Goal: Task Accomplishment & Management: Manage account settings

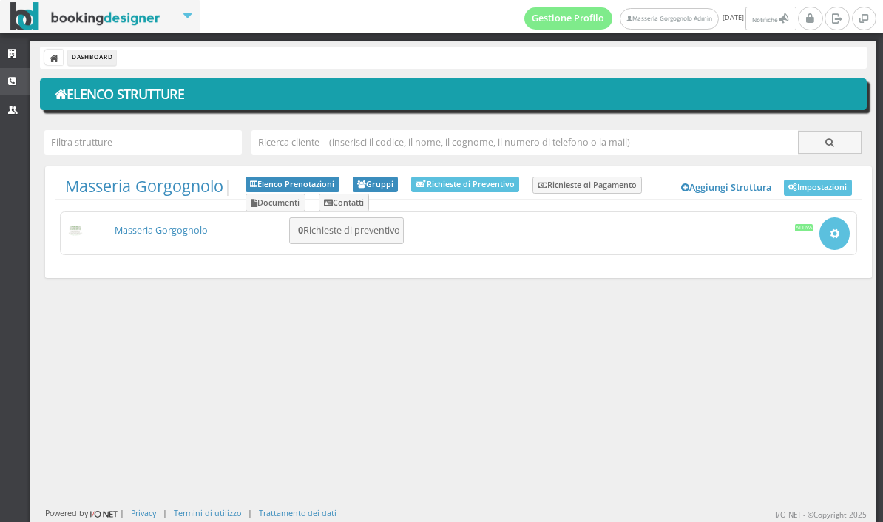
click at [16, 85] on link "CRM" at bounding box center [15, 81] width 30 height 27
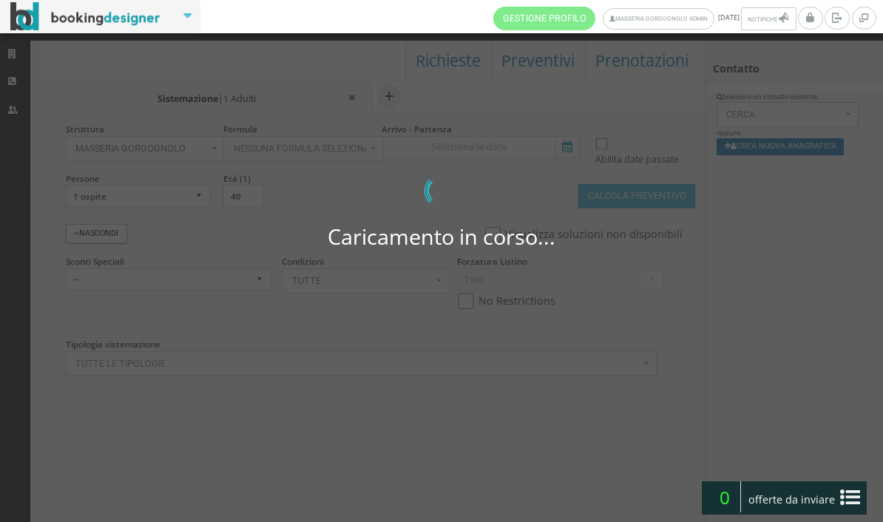
select select
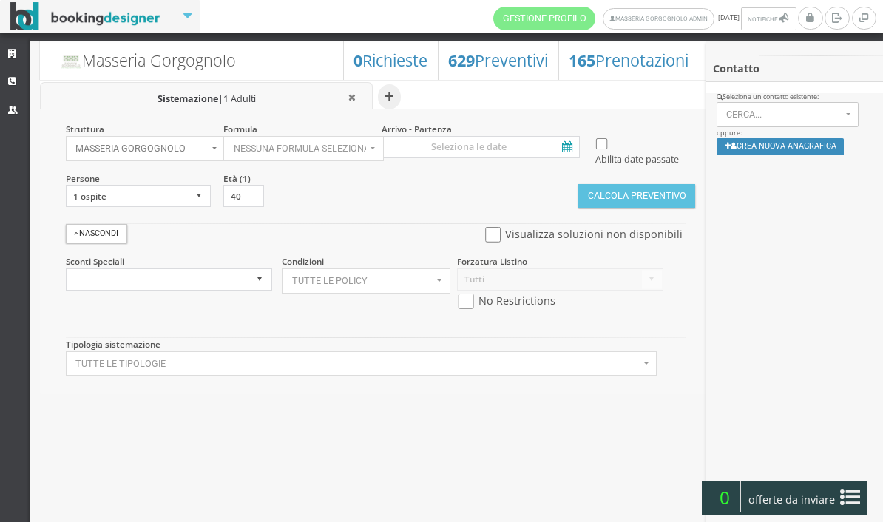
click at [369, 152] on button "Nessuna formula selezionata" at bounding box center [303, 148] width 160 height 25
click at [337, 201] on link "Bed & Breakfast" at bounding box center [289, 195] width 131 height 16
select select "4"
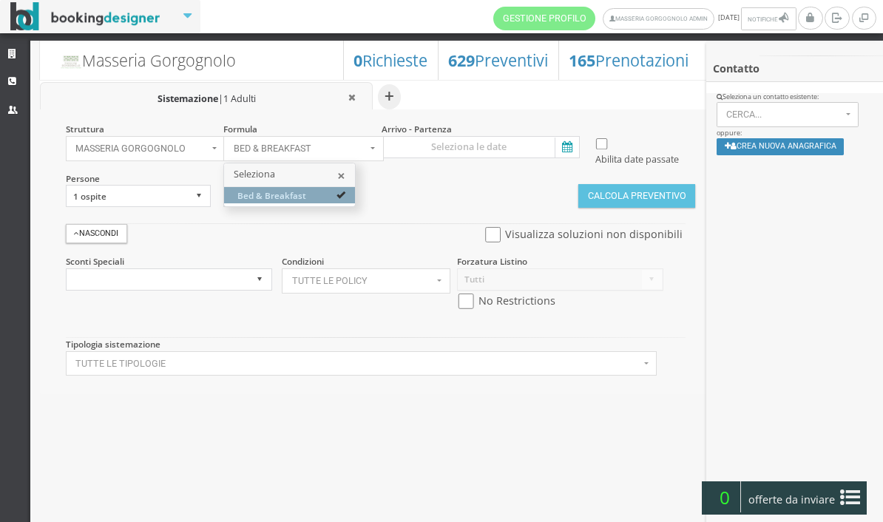
click at [345, 178] on button "×" at bounding box center [342, 176] width 8 height 14
click at [571, 153] on icon at bounding box center [566, 148] width 22 height 20
click at [571, 153] on input at bounding box center [481, 147] width 198 height 22
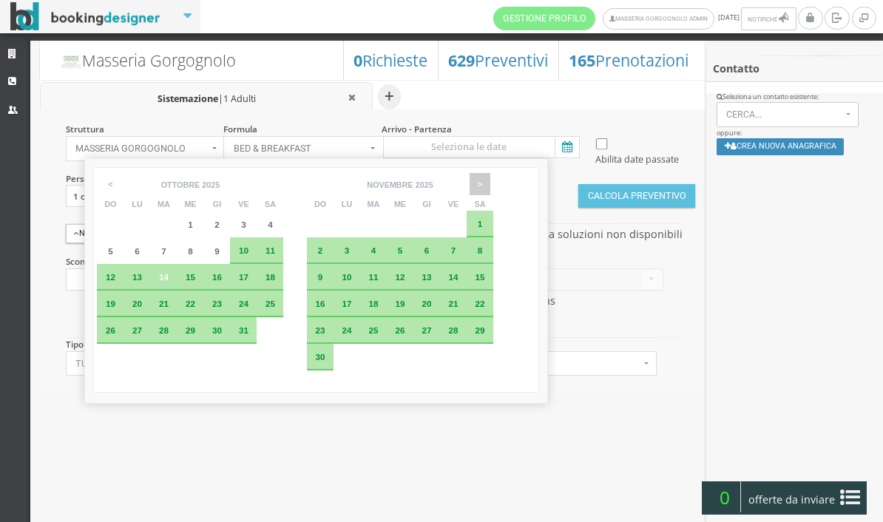
click at [490, 191] on span ">" at bounding box center [480, 184] width 21 height 22
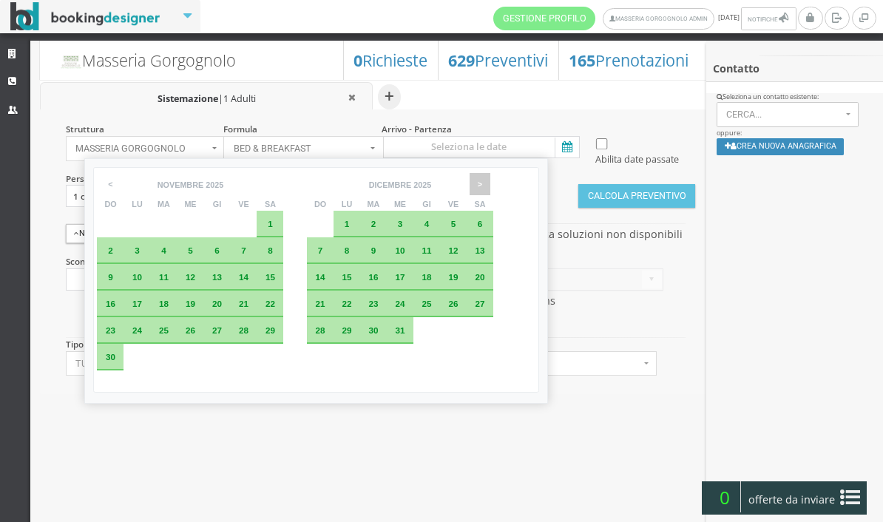
click at [490, 185] on span ">" at bounding box center [480, 184] width 21 height 22
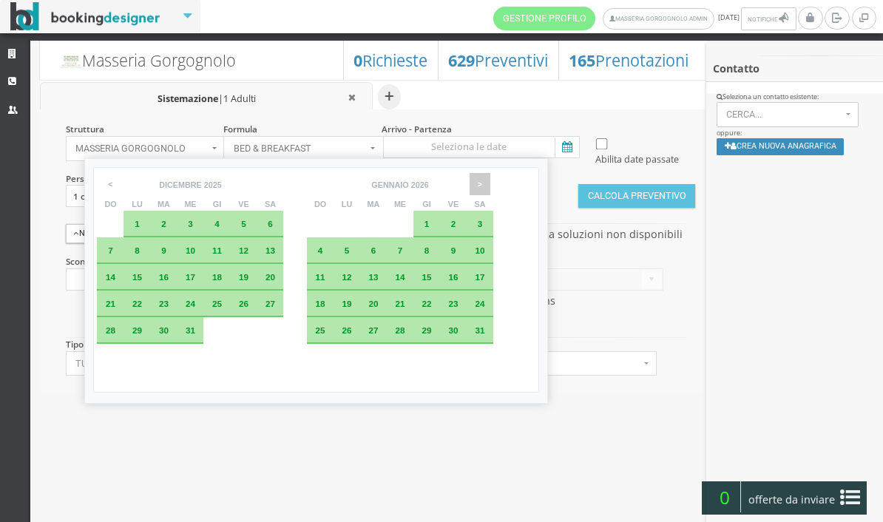
click at [490, 189] on span ">" at bounding box center [480, 184] width 21 height 22
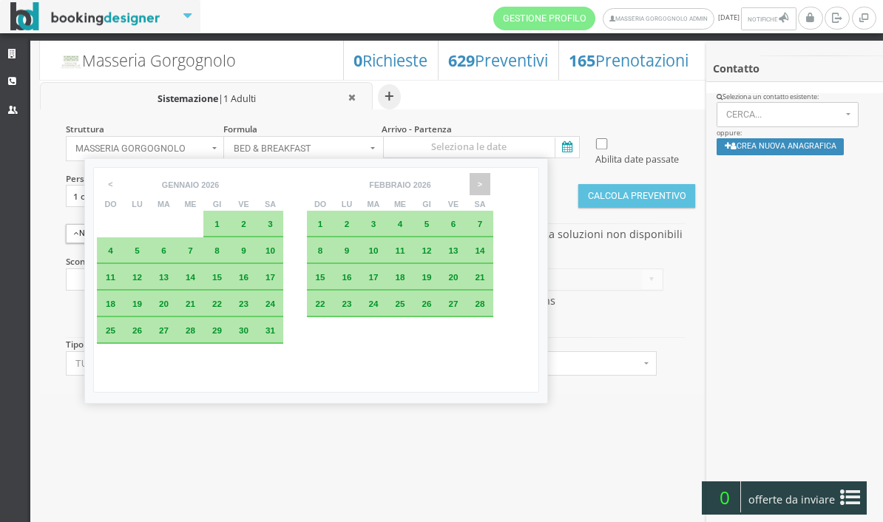
click at [490, 187] on span ">" at bounding box center [480, 184] width 21 height 22
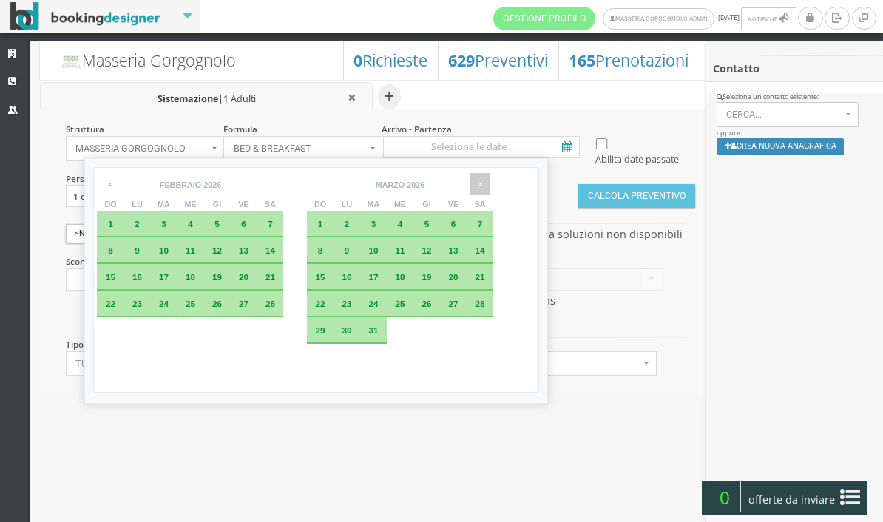
click at [490, 187] on span ">" at bounding box center [480, 184] width 21 height 22
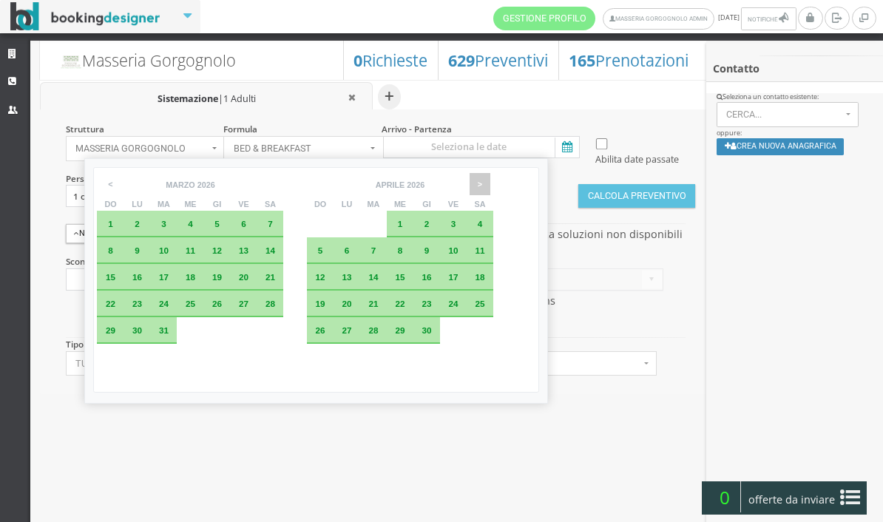
click at [490, 189] on span ">" at bounding box center [480, 184] width 21 height 22
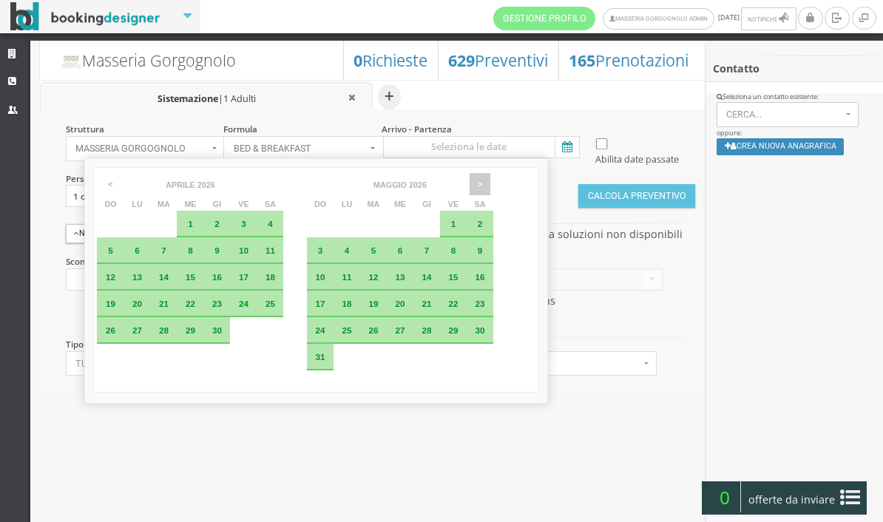
click at [490, 192] on span ">" at bounding box center [480, 184] width 21 height 22
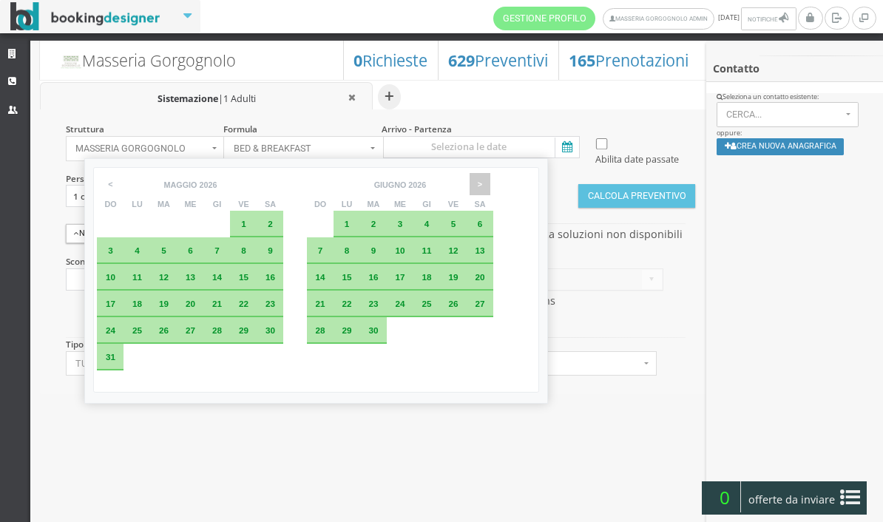
click at [490, 189] on span ">" at bounding box center [480, 184] width 21 height 22
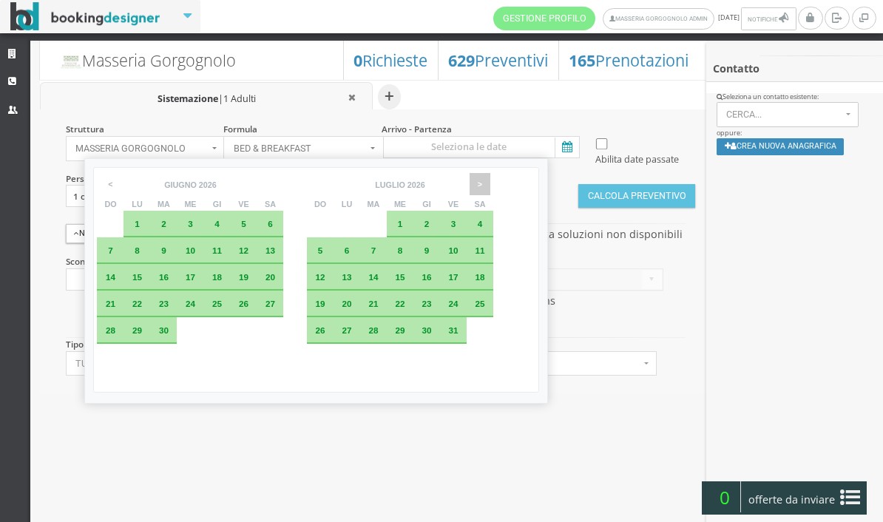
click at [490, 189] on span ">" at bounding box center [480, 184] width 21 height 22
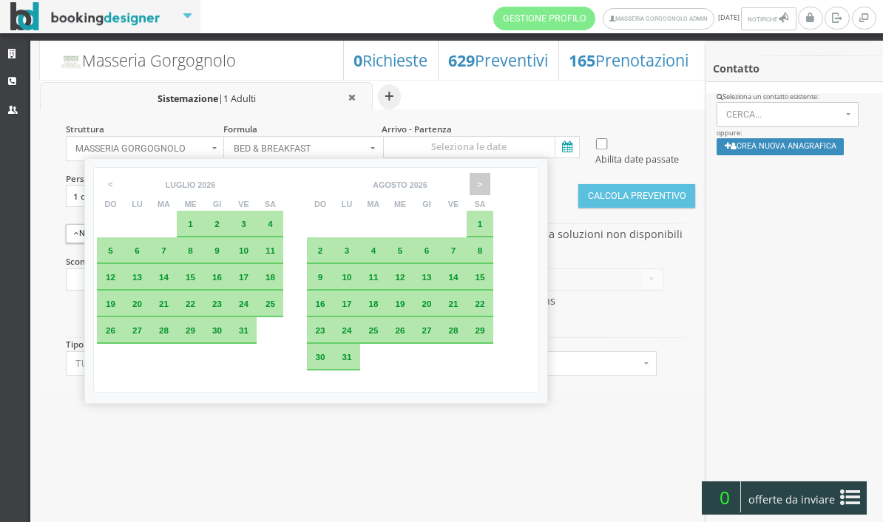
click at [490, 186] on span ">" at bounding box center [480, 184] width 21 height 22
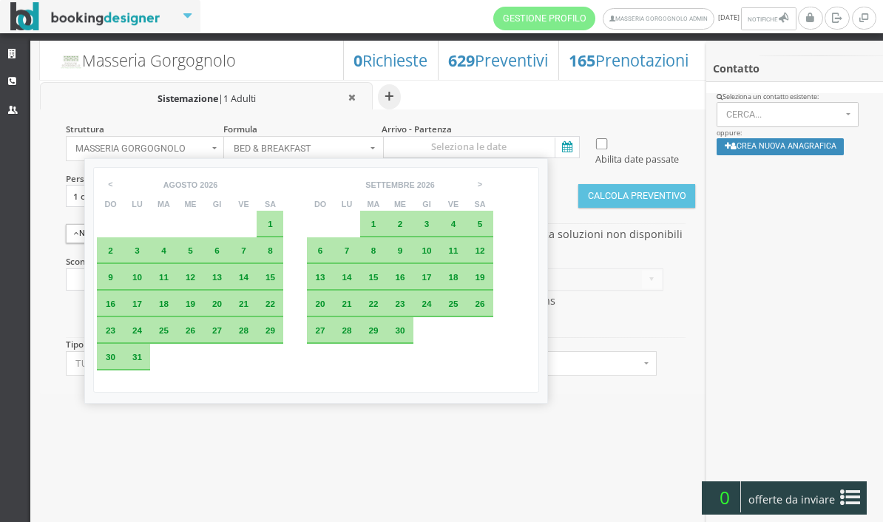
click at [431, 282] on span "17" at bounding box center [426, 277] width 10 height 10
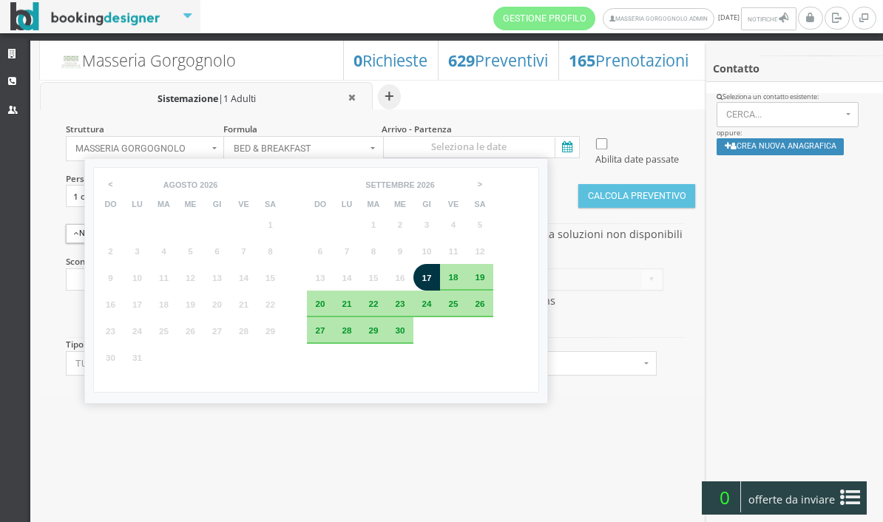
click at [387, 317] on div "22" at bounding box center [373, 304] width 27 height 27
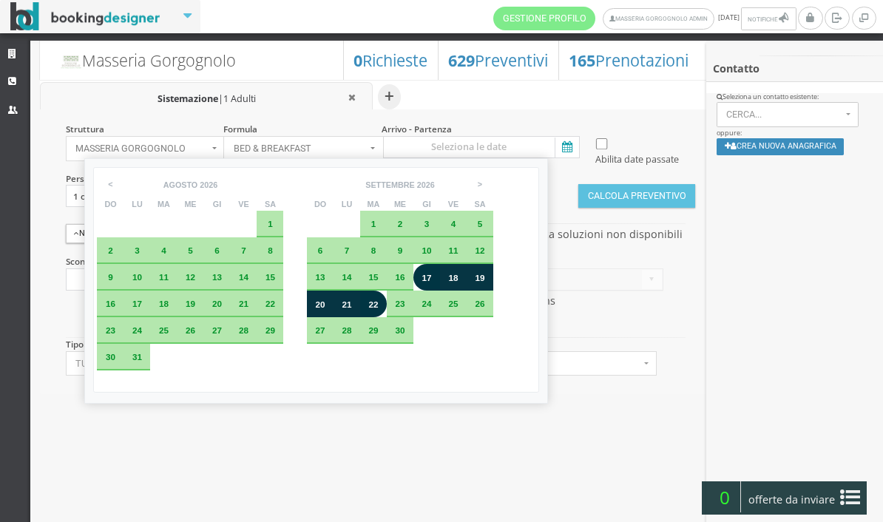
type input "17 set 2026 - 22 set 2026"
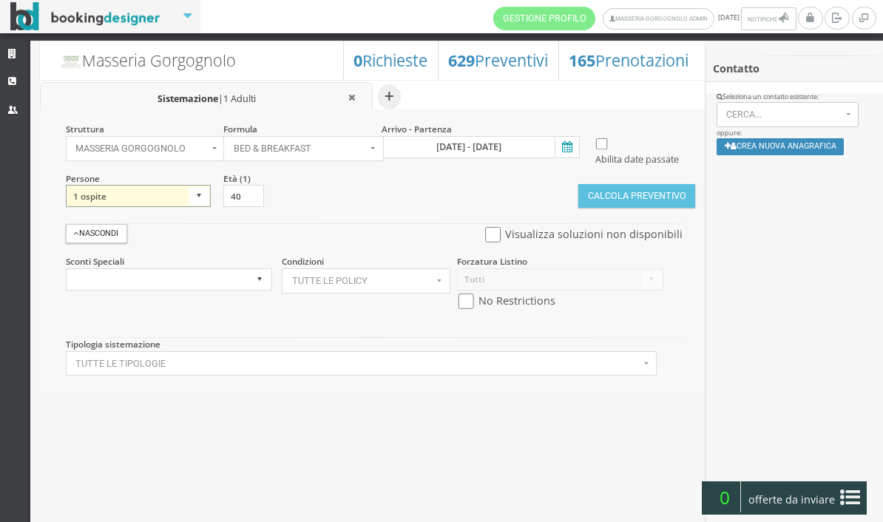
click at [101, 207] on select "1 ospite 2 ospiti 3 ospiti 4 ospiti 5 ospiti 6 ospiti 7 ospiti 8 ospiti 9 ospit…" at bounding box center [139, 196] width 146 height 22
select select "2"
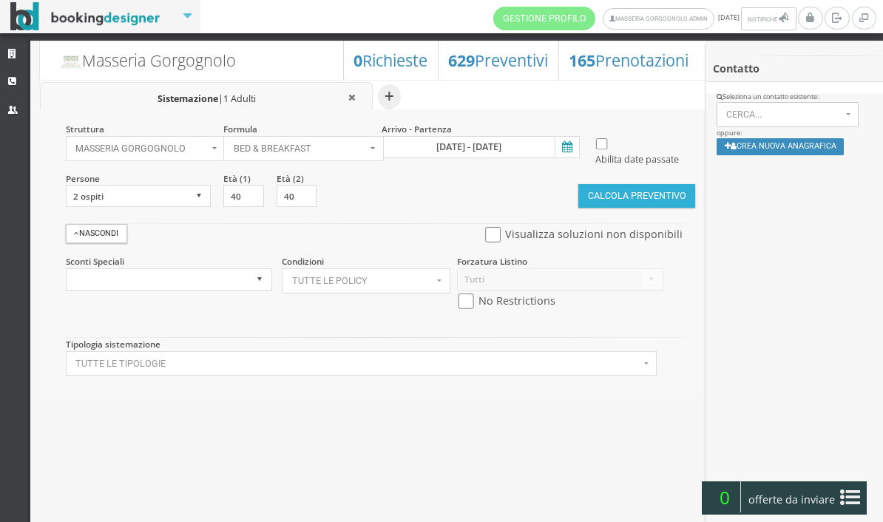
click at [648, 208] on button "Calcola Preventivo" at bounding box center [636, 196] width 117 height 24
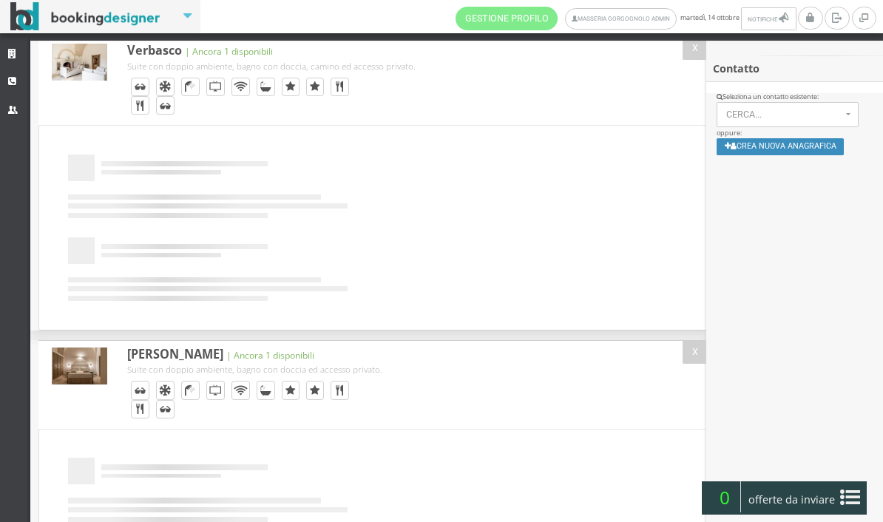
scroll to position [176, 0]
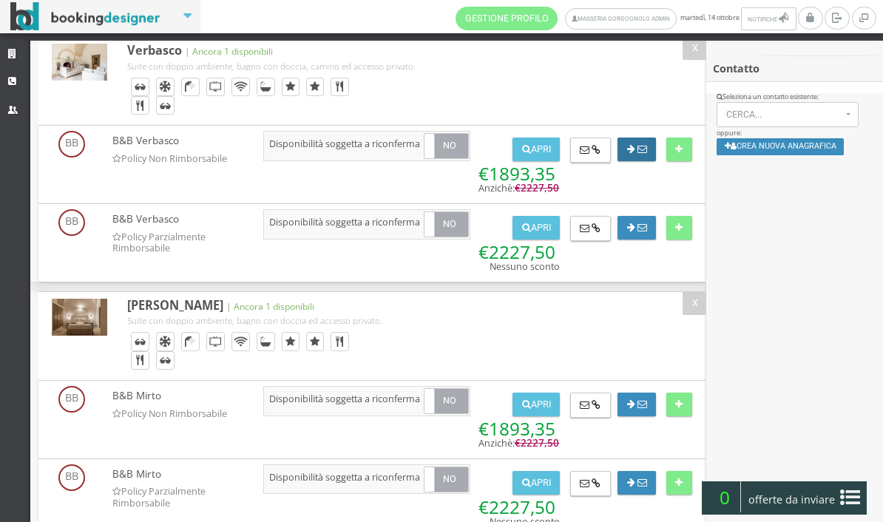
click at [640, 147] on icon at bounding box center [642, 150] width 10 height 10
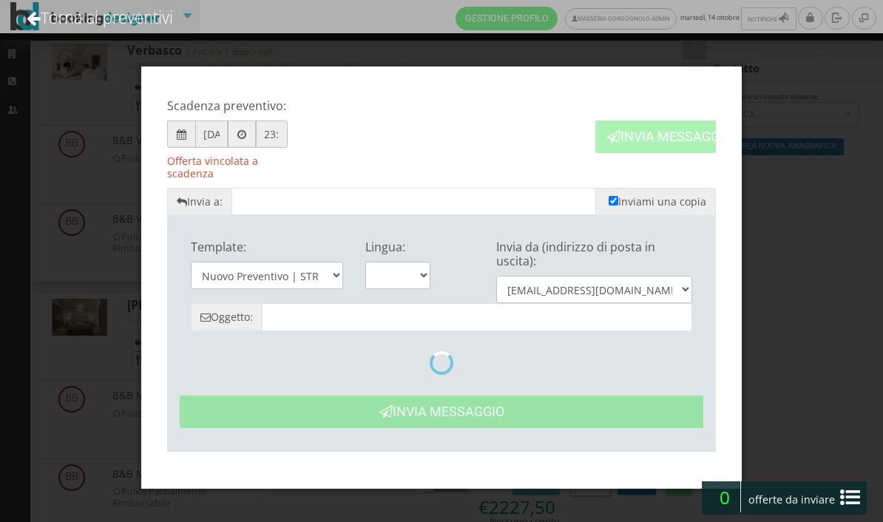
type input "Nuovo Preventivo - Cliente dal 17/09 al 22/09"
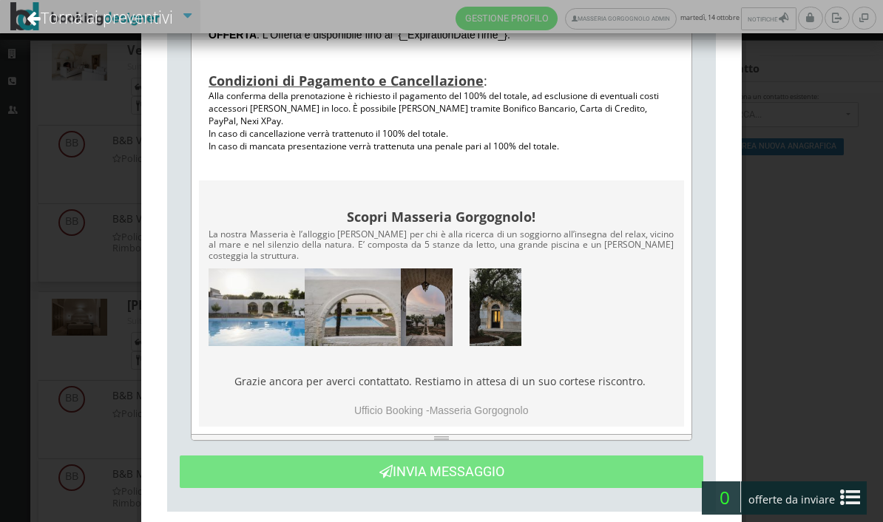
scroll to position [1026, 0]
click at [40, 24] on link "Torna ai preventivi" at bounding box center [100, 17] width 186 height 61
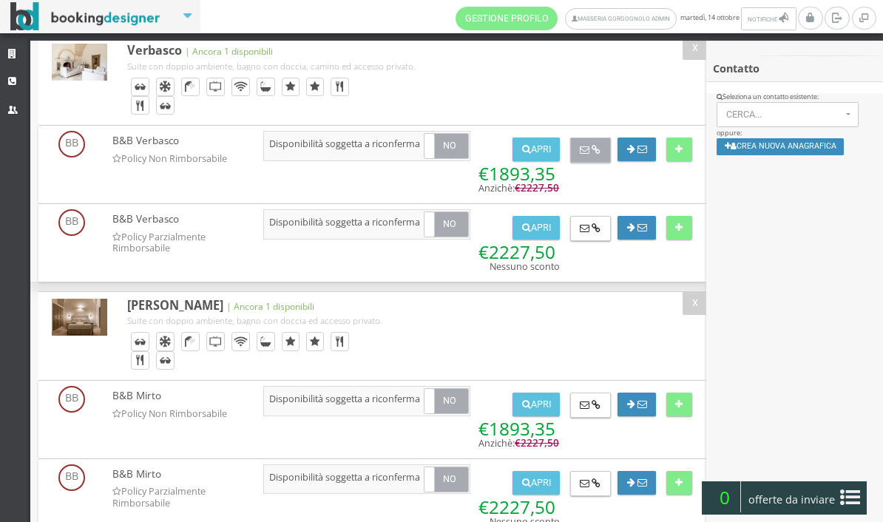
click at [589, 152] on button at bounding box center [590, 150] width 41 height 25
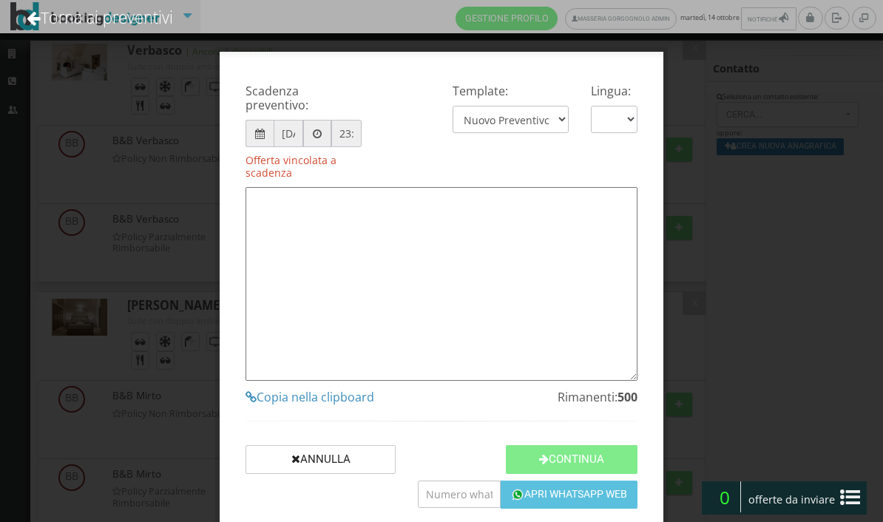
type textarea "Gentile Cliente, grazie per averci contattato! Come da Sua cortese richiesta, L…"
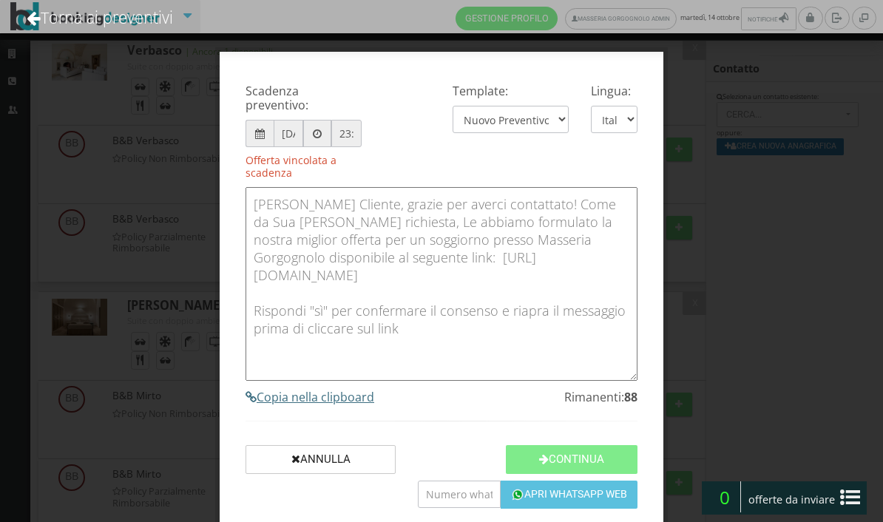
click at [339, 404] on h4 "Copia nella clipboard" at bounding box center [441, 397] width 392 height 14
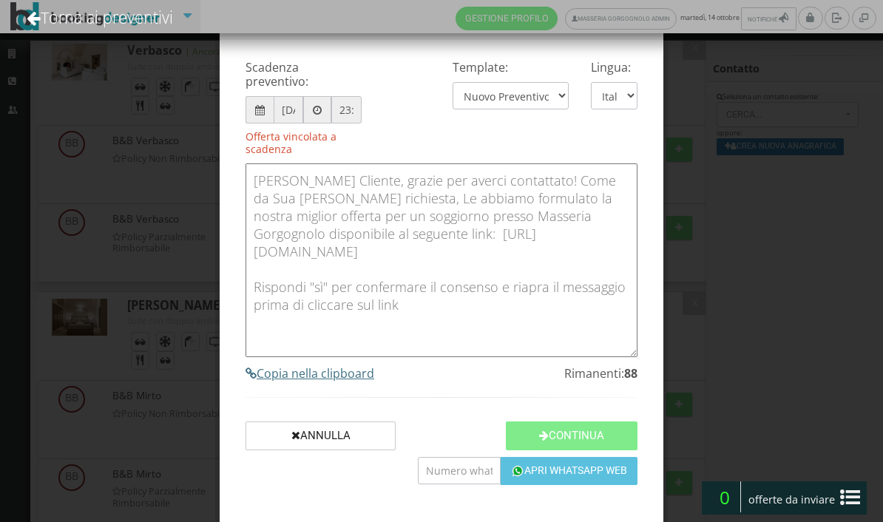
scroll to position [37, 0]
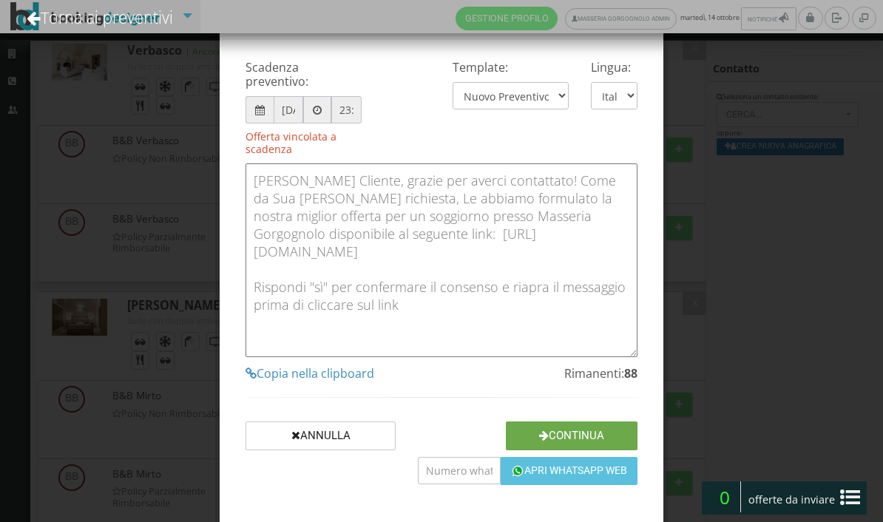
click at [616, 430] on button "Continua" at bounding box center [572, 435] width 132 height 29
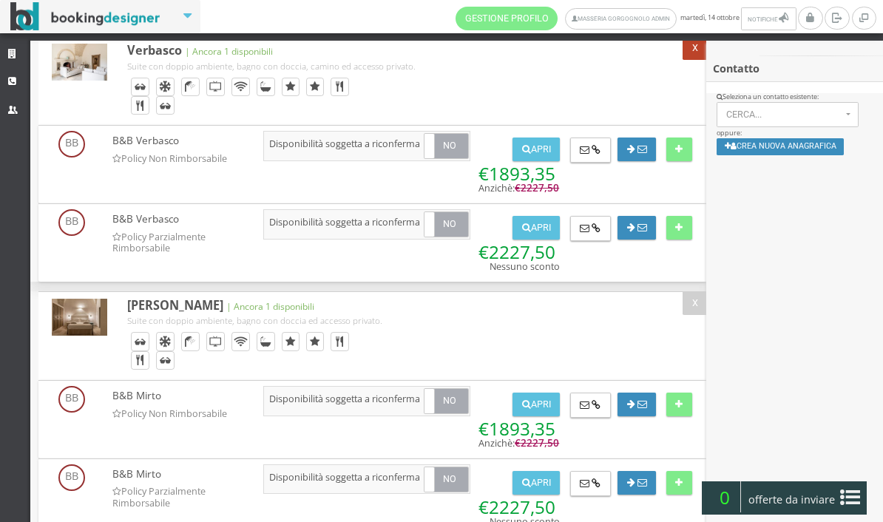
click at [699, 50] on button "X" at bounding box center [694, 48] width 24 height 24
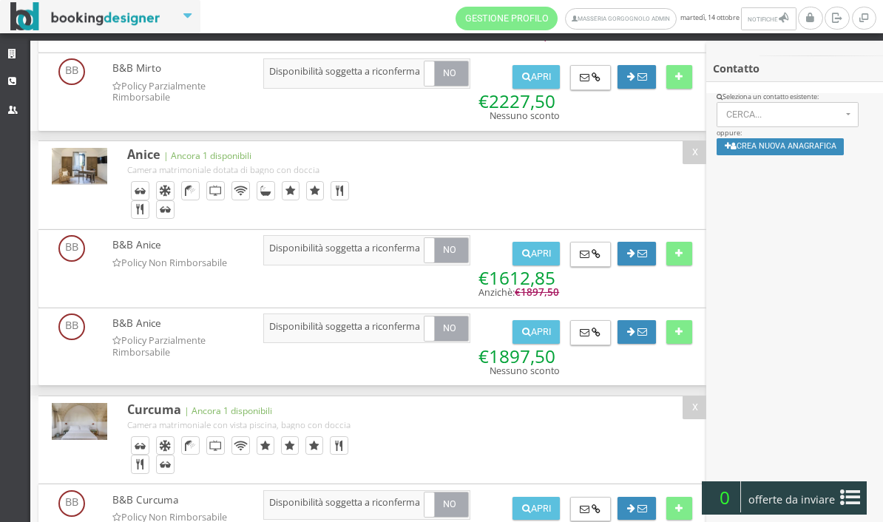
scroll to position [348, 0]
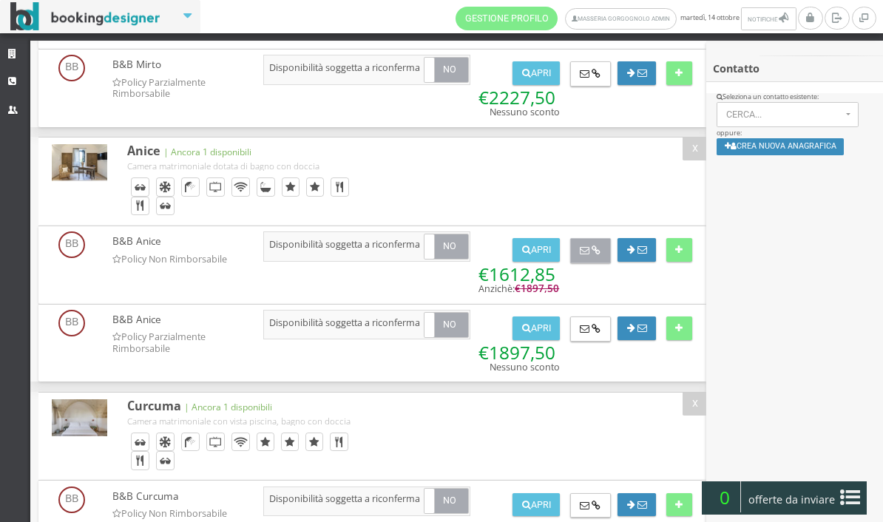
click at [589, 254] on button at bounding box center [590, 250] width 41 height 25
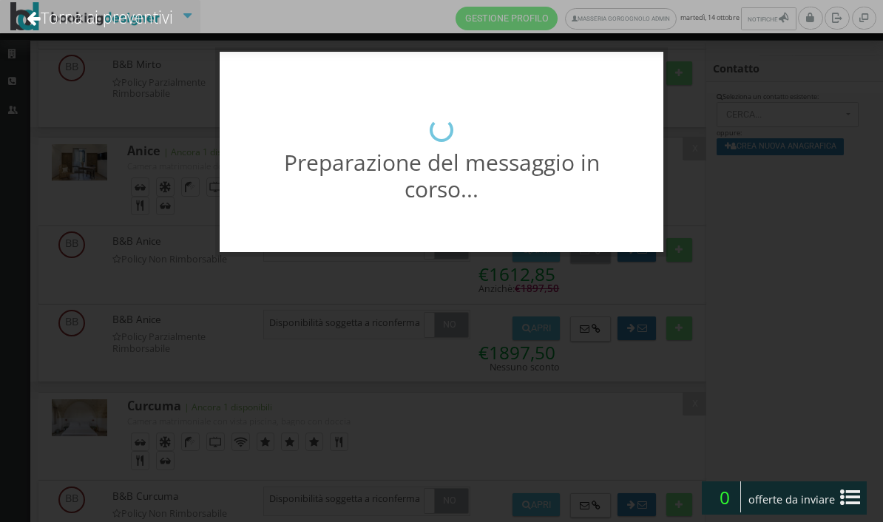
scroll to position [0, 0]
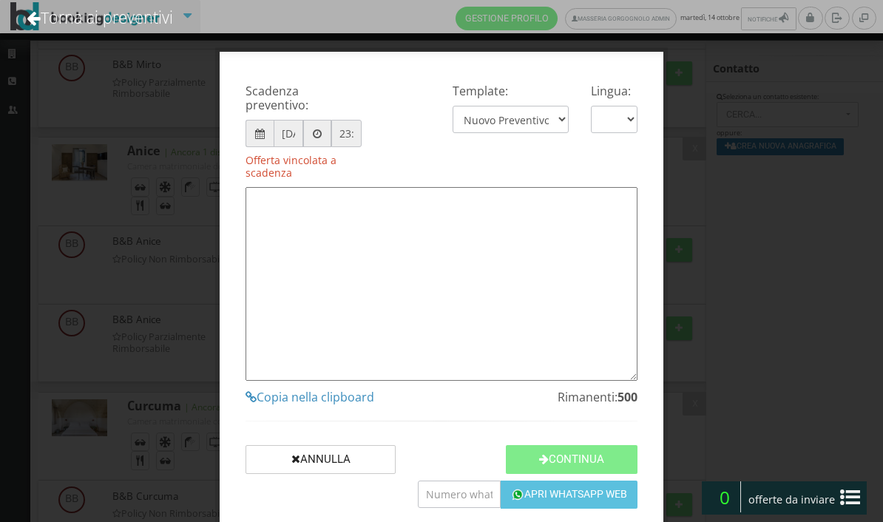
type textarea "Gentile Cliente, grazie per averci contattato! Come da Sua cortese richiesta, L…"
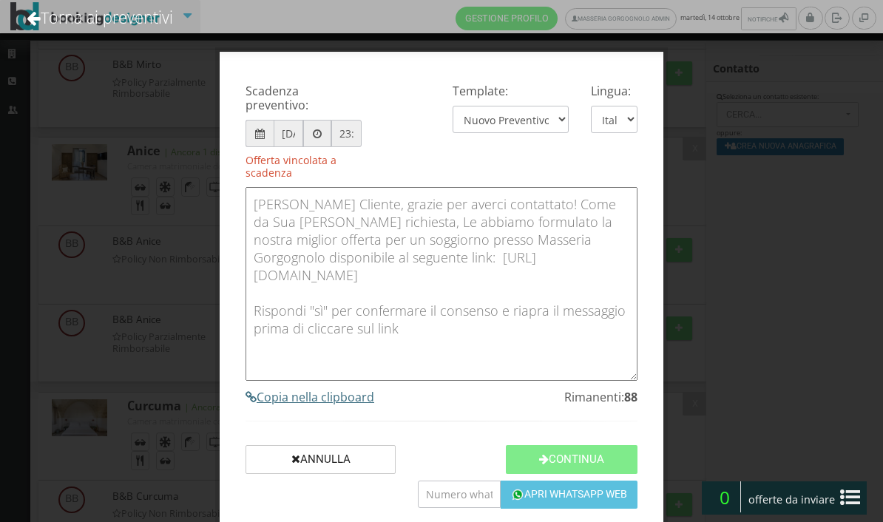
click at [354, 404] on h4 "Copia nella clipboard" at bounding box center [441, 397] width 392 height 14
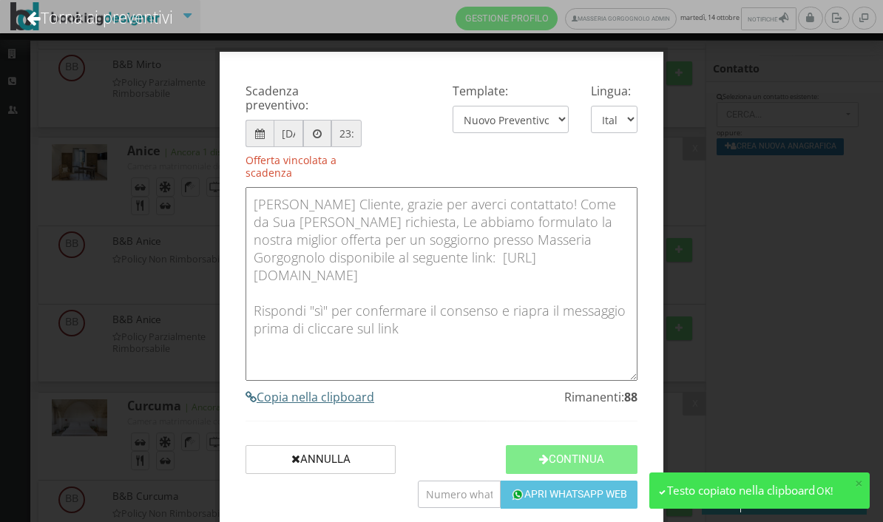
click at [356, 404] on h4 "Copia nella clipboard" at bounding box center [441, 397] width 392 height 14
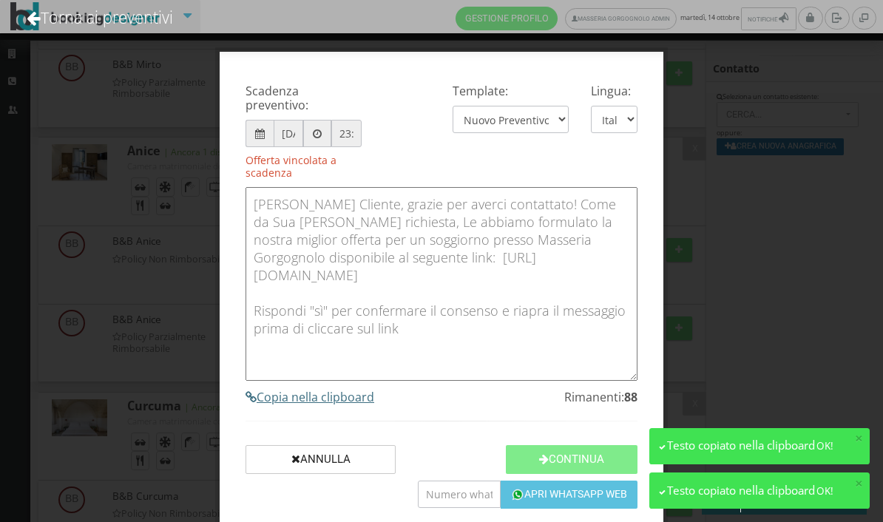
click at [367, 404] on h4 "Copia nella clipboard" at bounding box center [441, 397] width 392 height 14
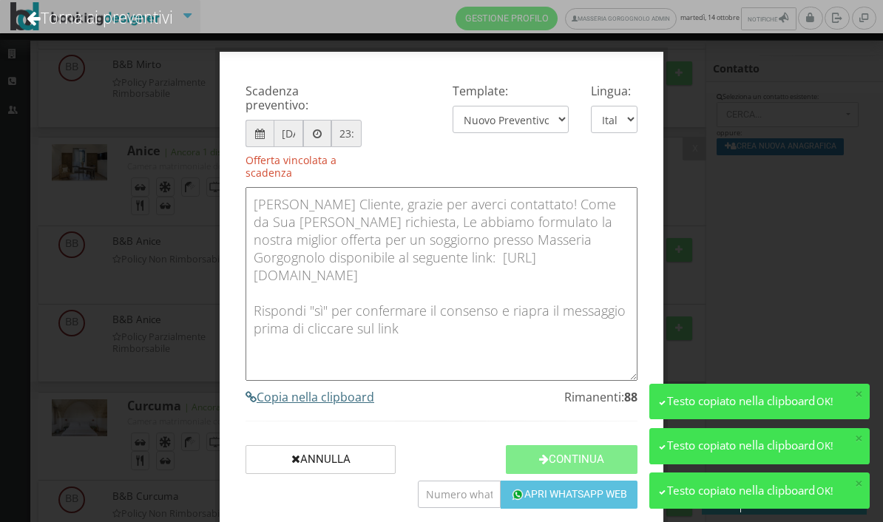
click at [362, 404] on h4 "Copia nella clipboard" at bounding box center [441, 397] width 392 height 14
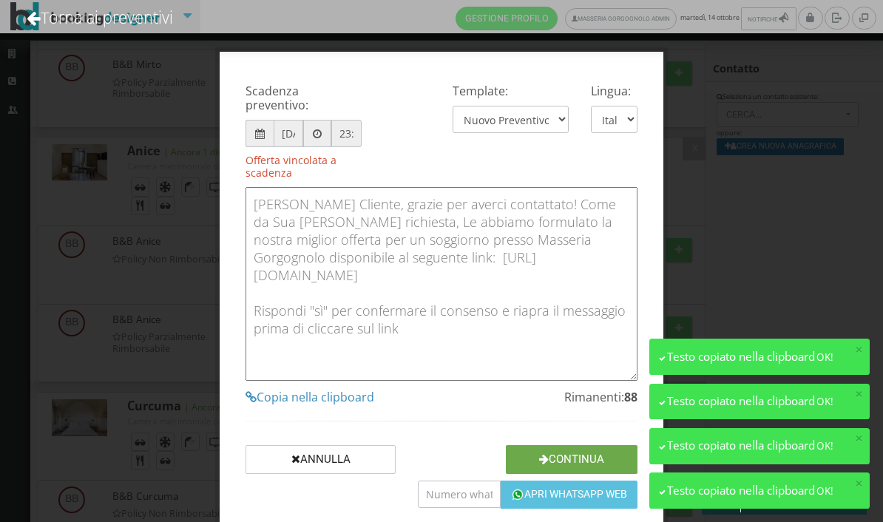
click at [594, 463] on button "Continua" at bounding box center [572, 459] width 132 height 29
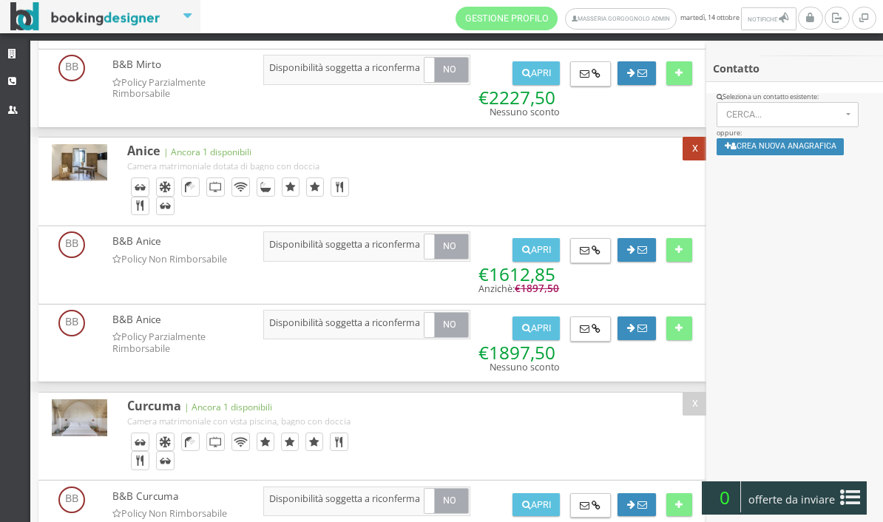
click at [694, 152] on button "X" at bounding box center [694, 149] width 24 height 24
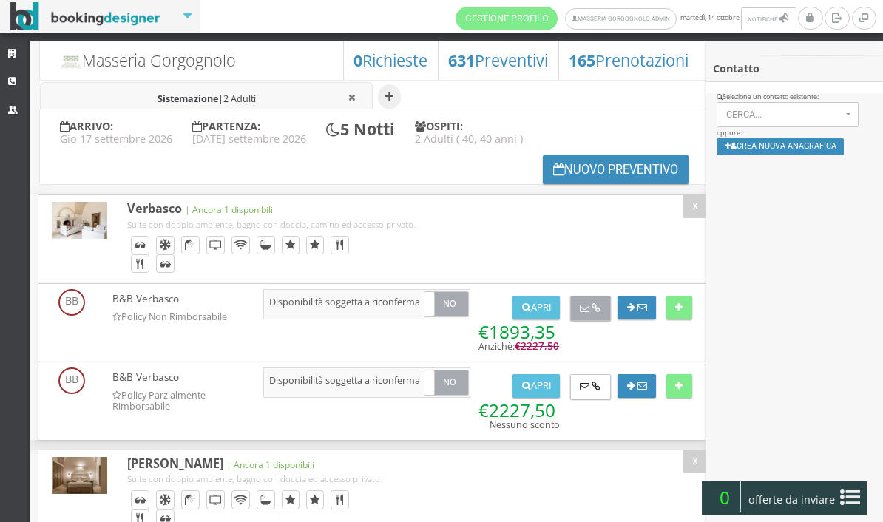
click at [592, 307] on icon at bounding box center [596, 309] width 9 height 10
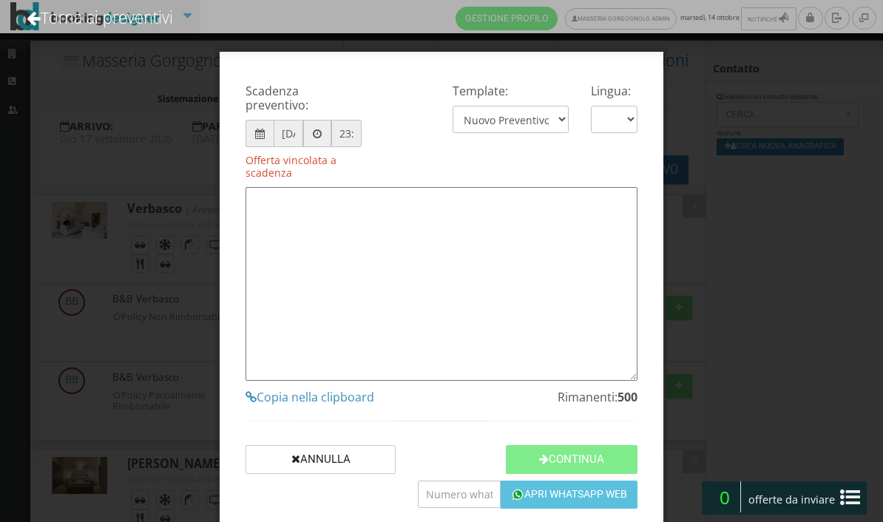
type textarea "Gentile Cliente, grazie per averci contattato! Come da Sua cortese richiesta, L…"
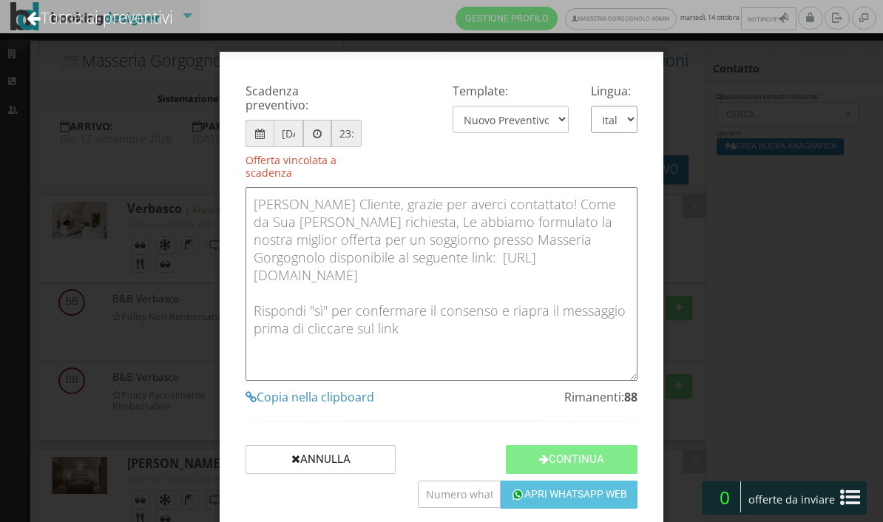
click at [613, 124] on select "Italiano English" at bounding box center [614, 119] width 47 height 27
select select "en"
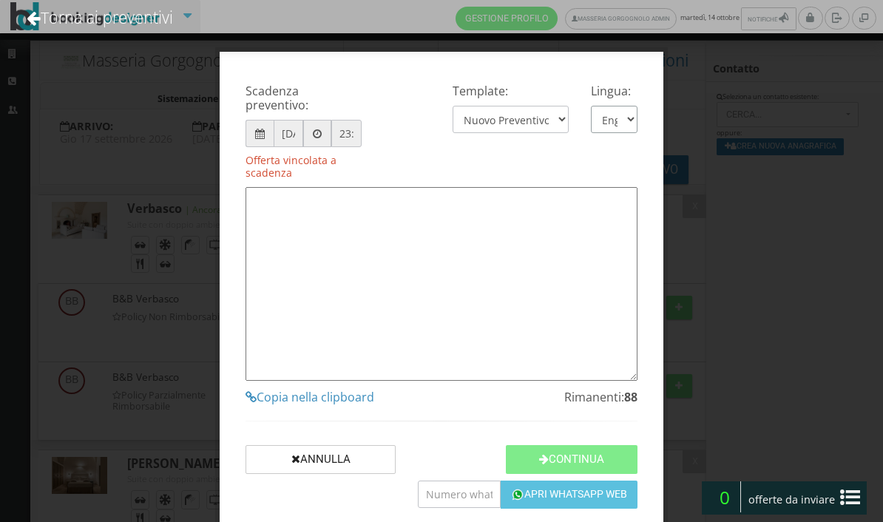
type textarea "Dear Cliente, thank you for contacting us! As per your request, we have formula…"
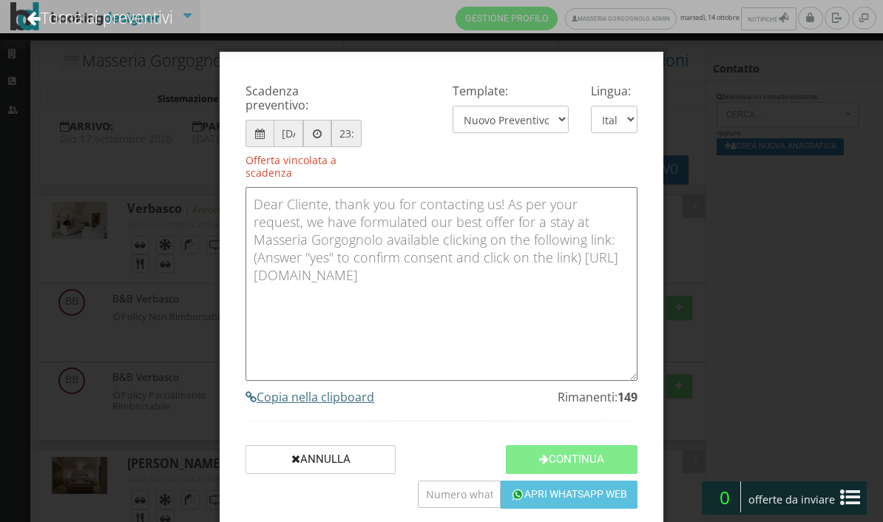
click at [348, 404] on h4 "Copia nella clipboard" at bounding box center [441, 397] width 392 height 14
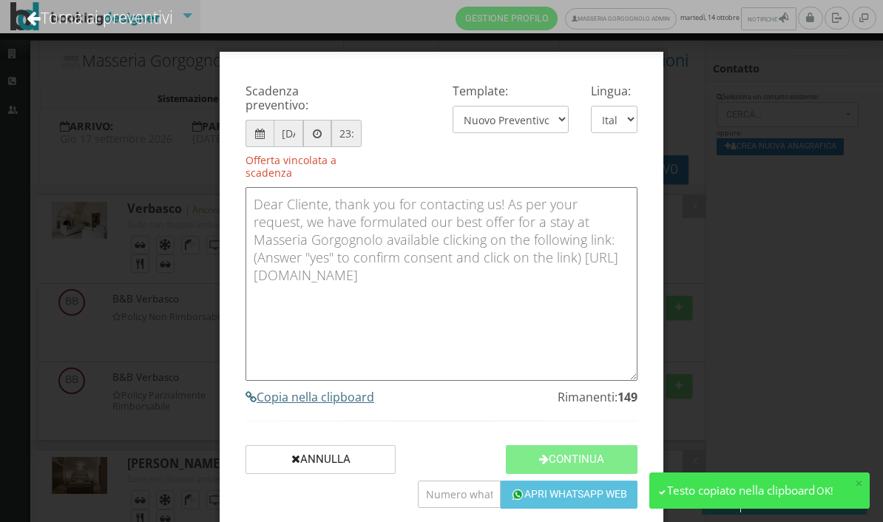
click at [359, 404] on h4 "Copia nella clipboard" at bounding box center [441, 397] width 392 height 14
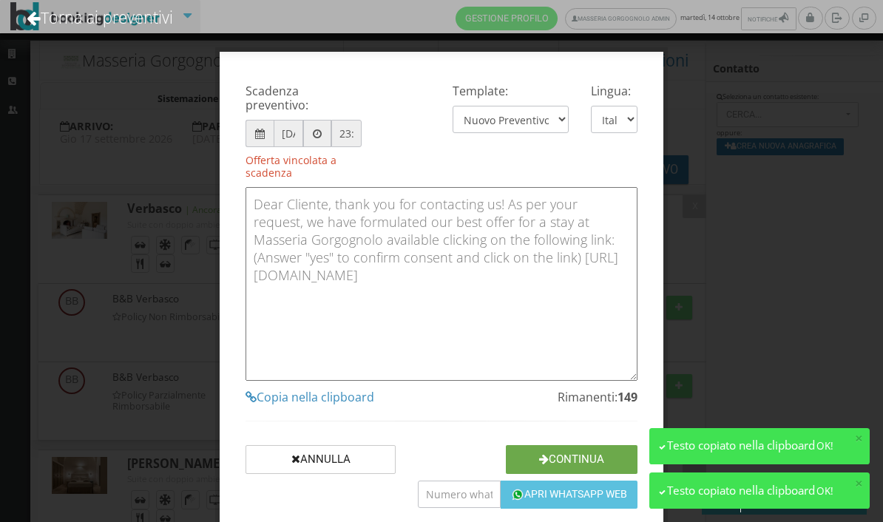
click at [592, 464] on button "Continua" at bounding box center [572, 459] width 132 height 29
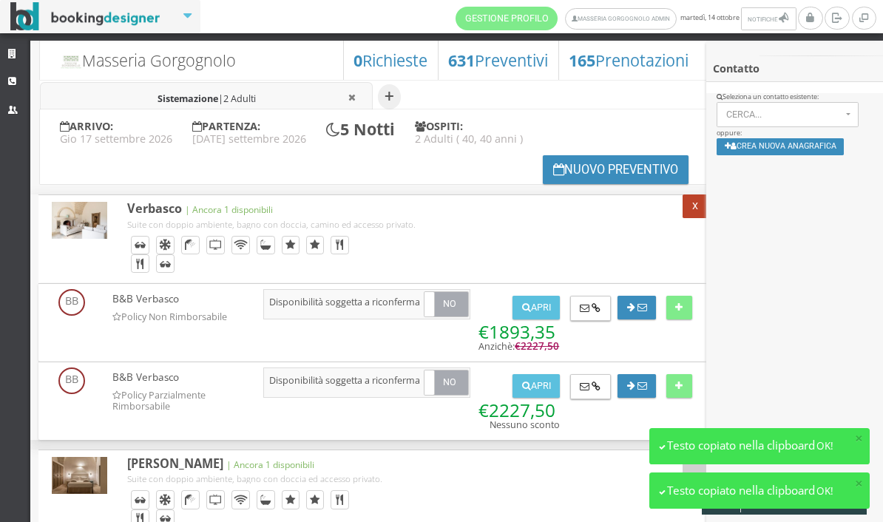
click at [694, 206] on button "X" at bounding box center [694, 206] width 24 height 24
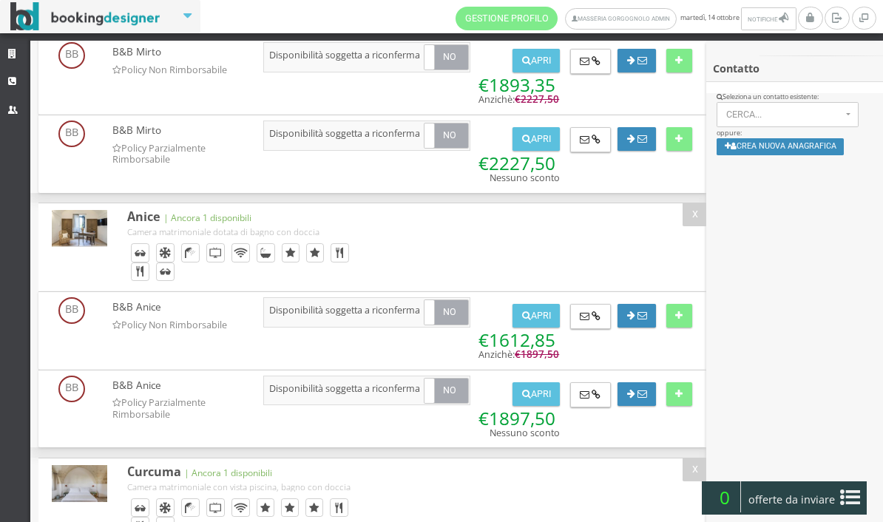
scroll to position [279, 0]
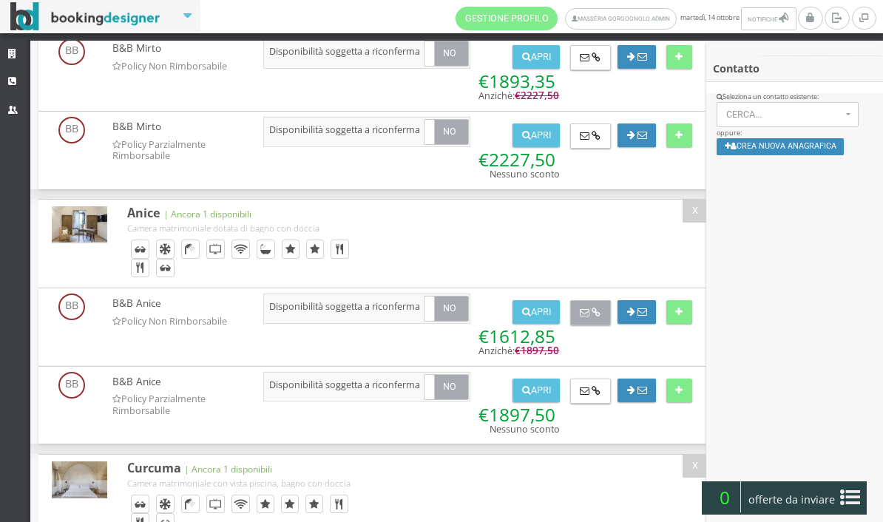
click at [592, 316] on icon at bounding box center [596, 313] width 9 height 10
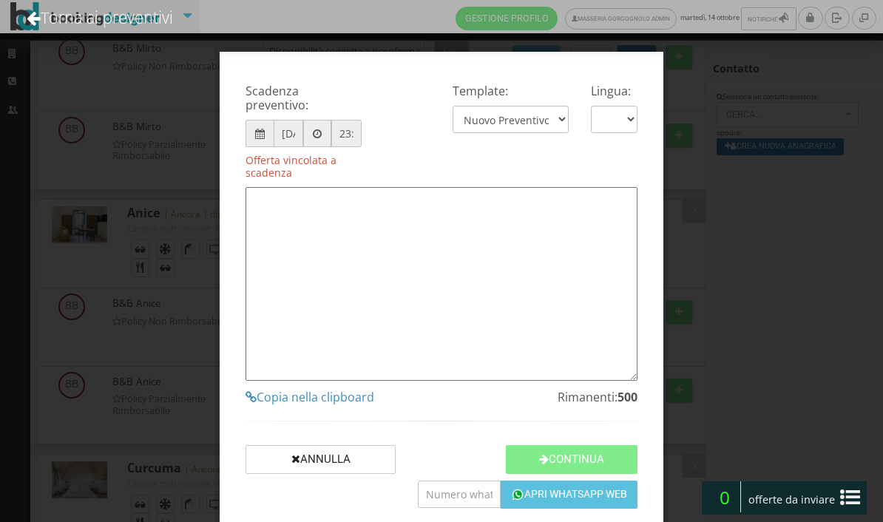
type textarea "Gentile Cliente, grazie per averci contattato! Come da Sua cortese richiesta, L…"
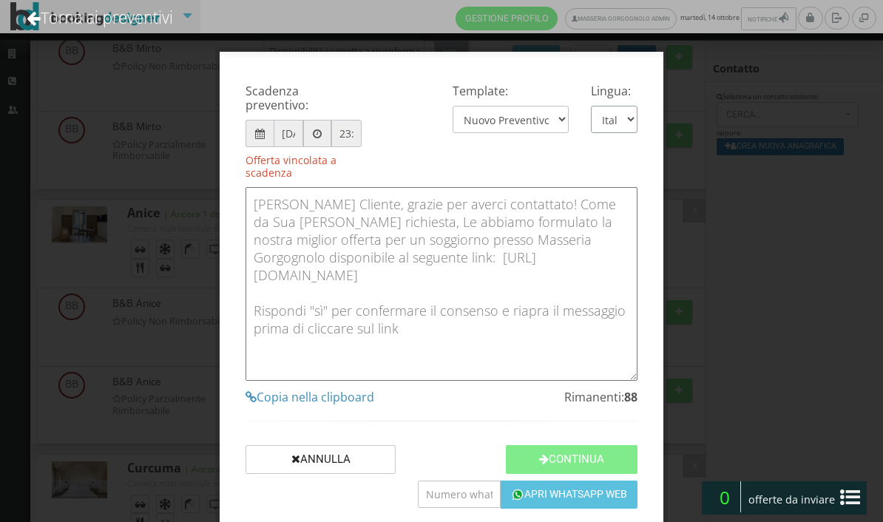
click at [618, 117] on select "Italiano English" at bounding box center [614, 119] width 47 height 27
select select "en"
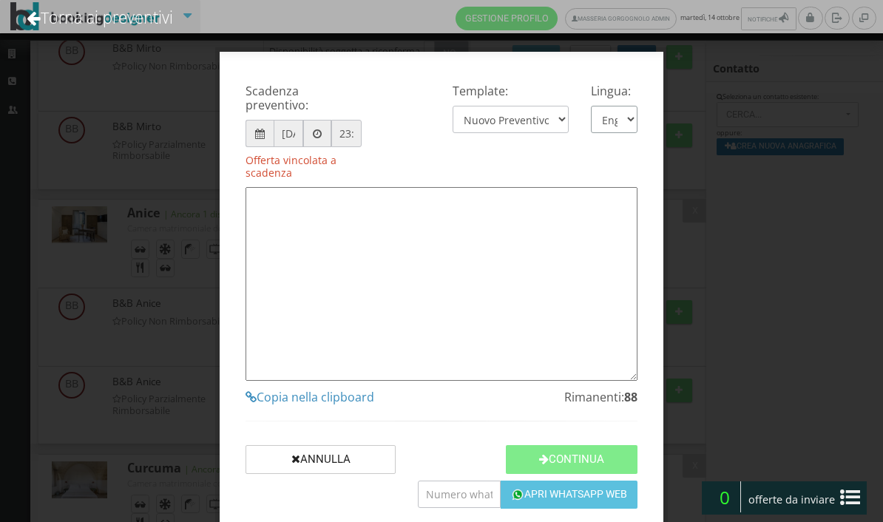
type textarea "Dear Cliente, thank you for contacting us! As per your request, we have formula…"
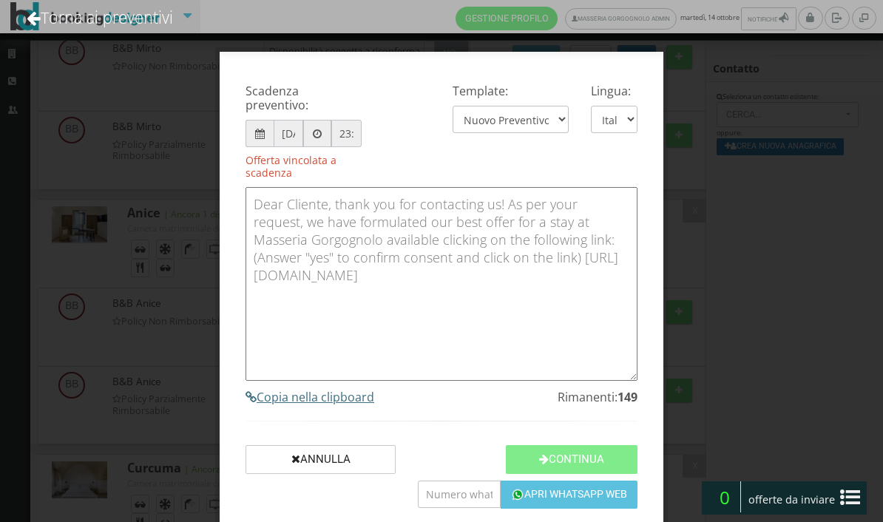
click at [367, 404] on h4 "Copia nella clipboard" at bounding box center [441, 397] width 392 height 14
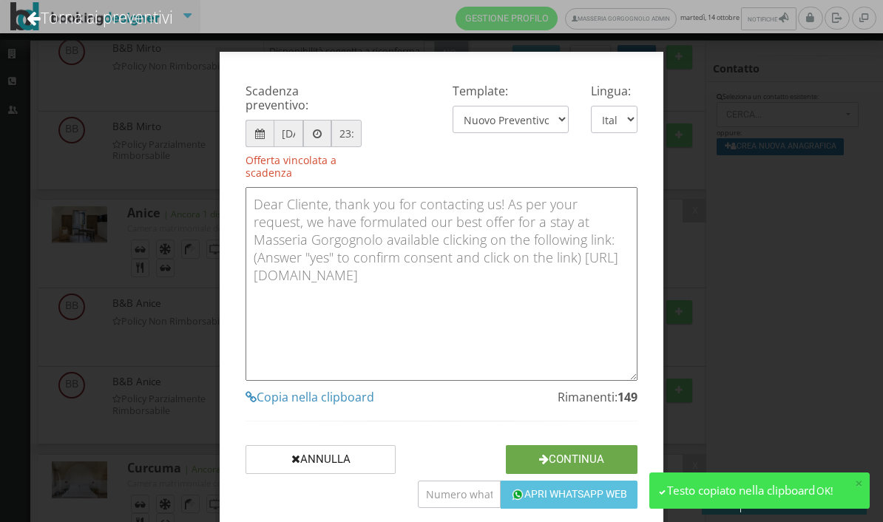
click at [565, 463] on button "Continua" at bounding box center [572, 459] width 132 height 29
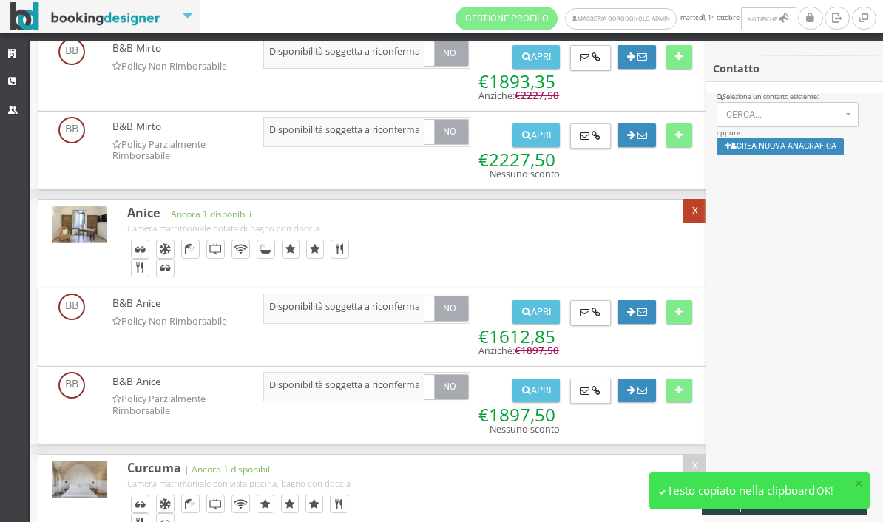
click at [694, 220] on button "X" at bounding box center [694, 211] width 24 height 24
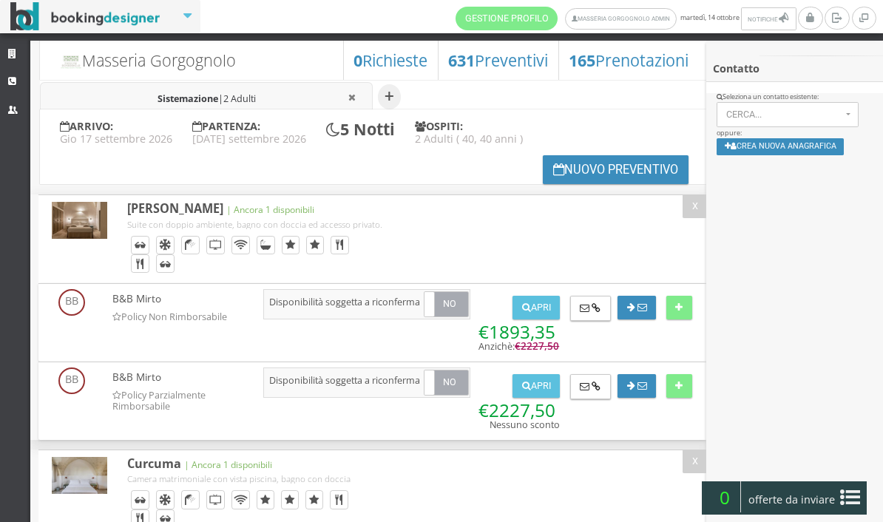
scroll to position [0, 0]
click at [7, 59] on link "Strutture" at bounding box center [15, 54] width 30 height 27
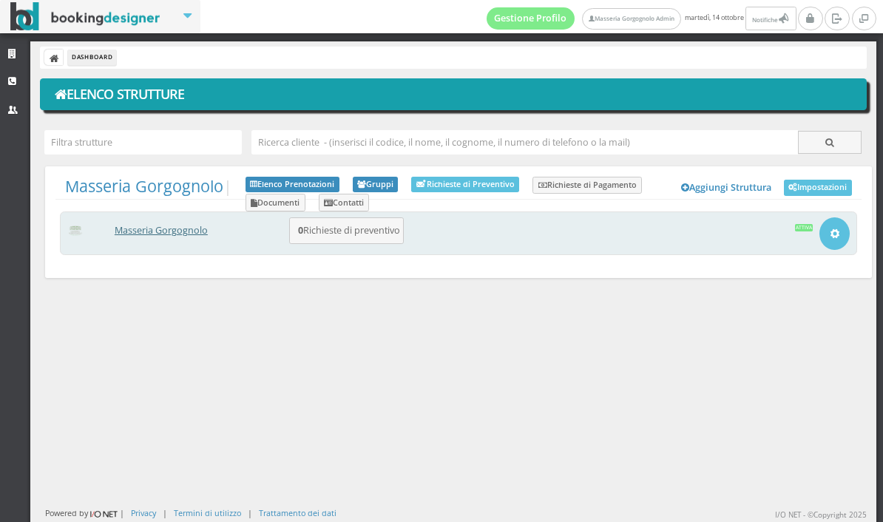
click at [151, 233] on link "Masseria Gorgognolo" at bounding box center [161, 230] width 93 height 13
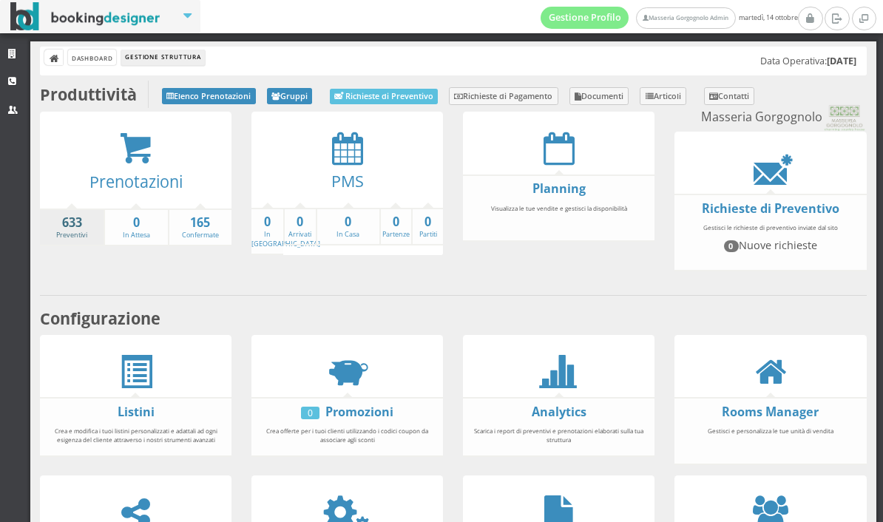
click at [77, 226] on strong "633" at bounding box center [72, 222] width 64 height 17
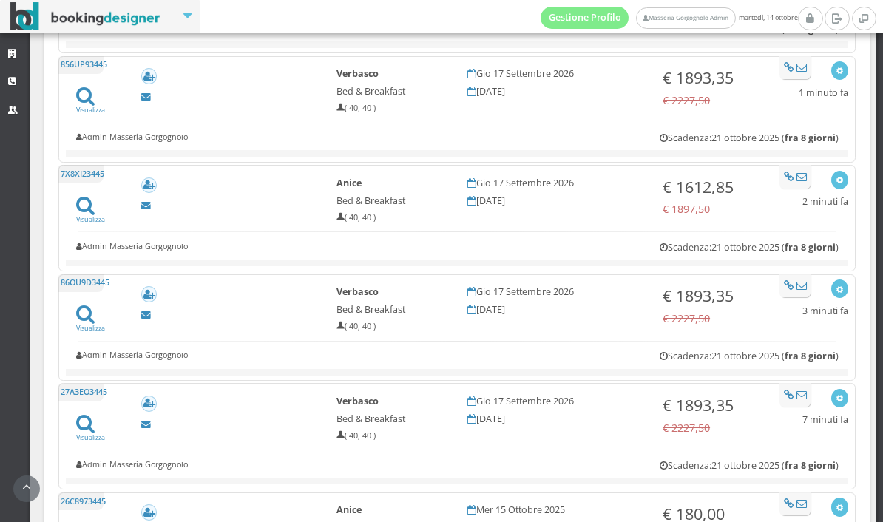
scroll to position [544, 0]
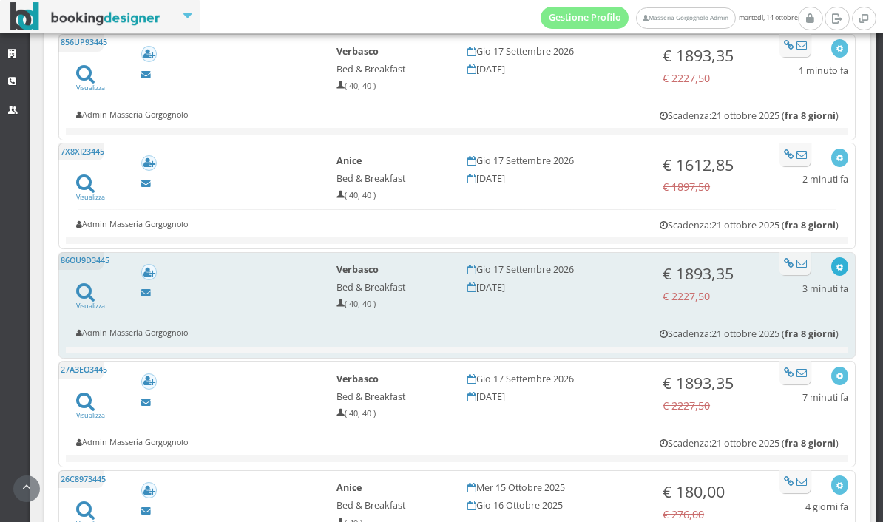
click at [837, 264] on icon "button" at bounding box center [840, 268] width 8 height 8
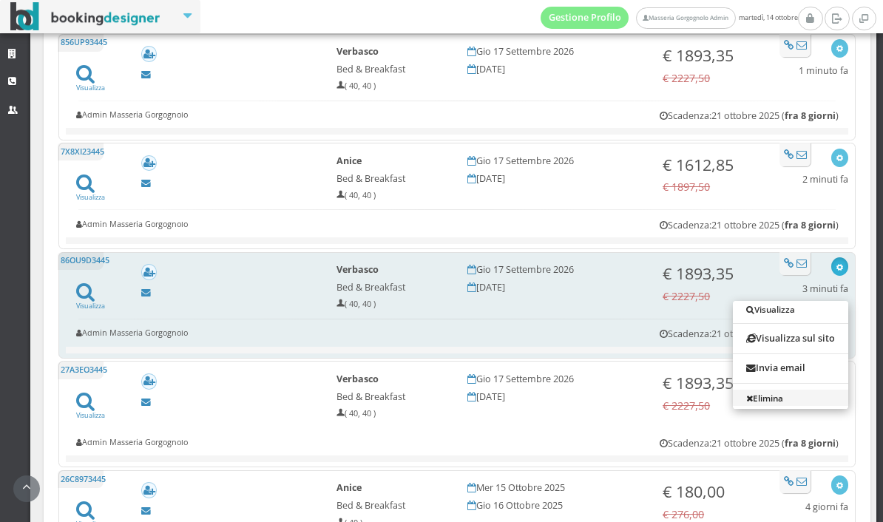
click at [784, 401] on link "Elimina" at bounding box center [790, 398] width 115 height 16
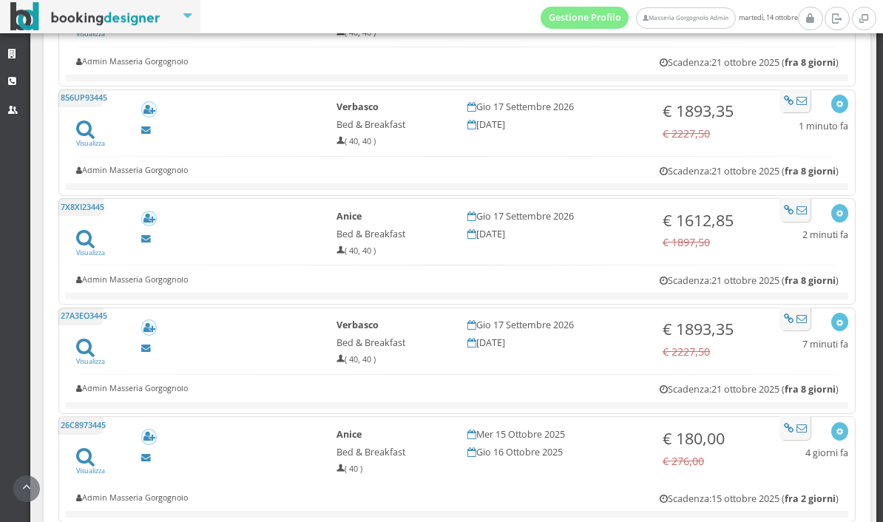
scroll to position [469, 0]
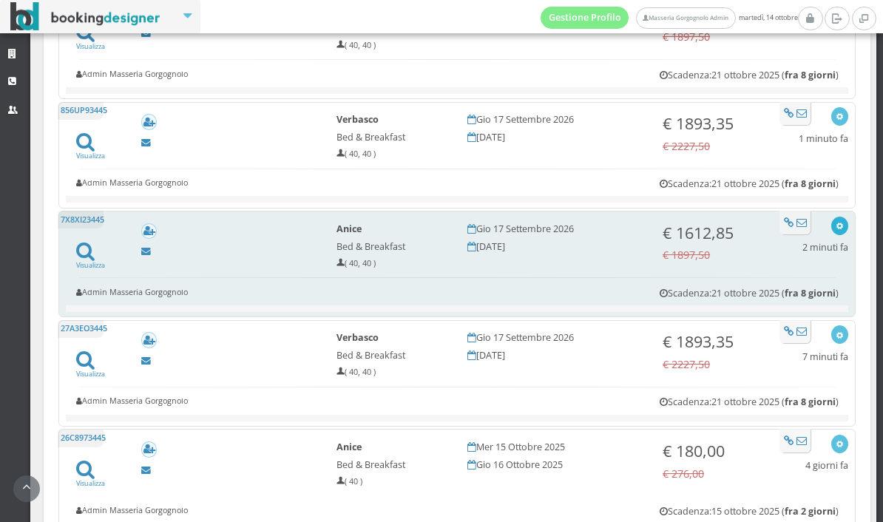
click at [838, 227] on icon "button" at bounding box center [840, 227] width 8 height 8
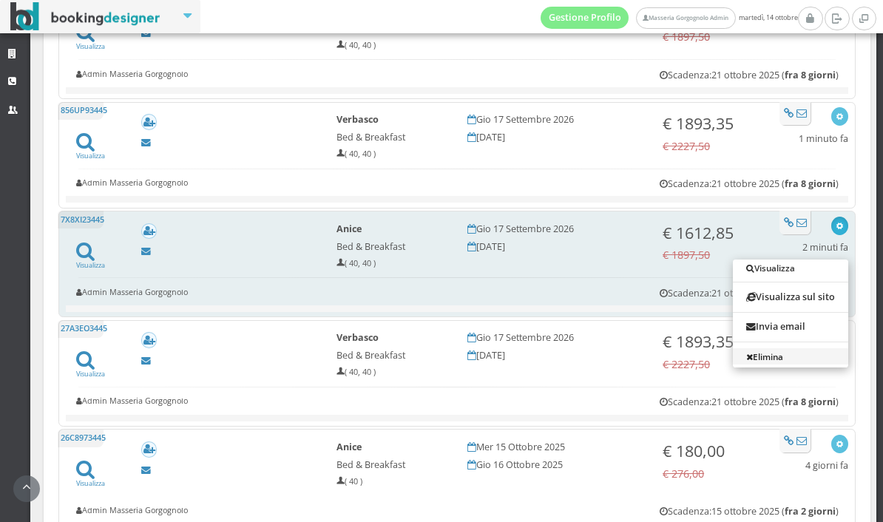
click at [773, 362] on link "Elimina" at bounding box center [790, 356] width 115 height 16
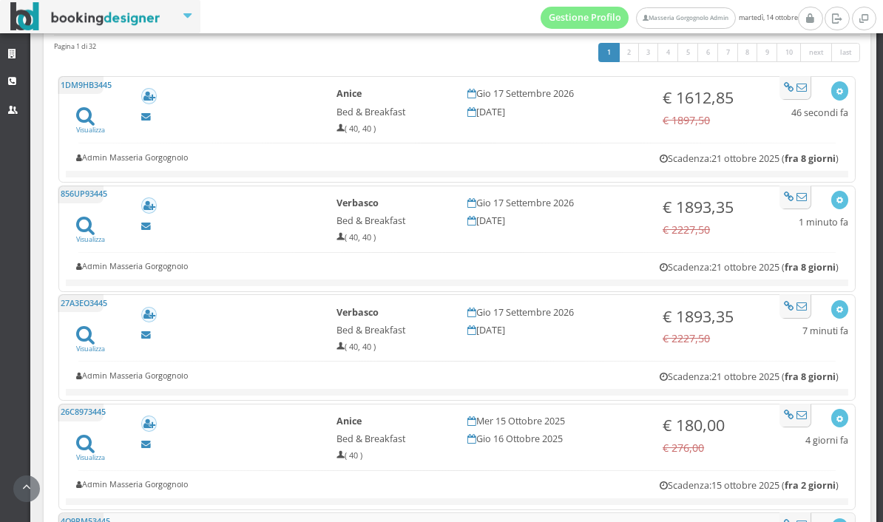
scroll to position [373, 0]
